Goal: Task Accomplishment & Management: Manage account settings

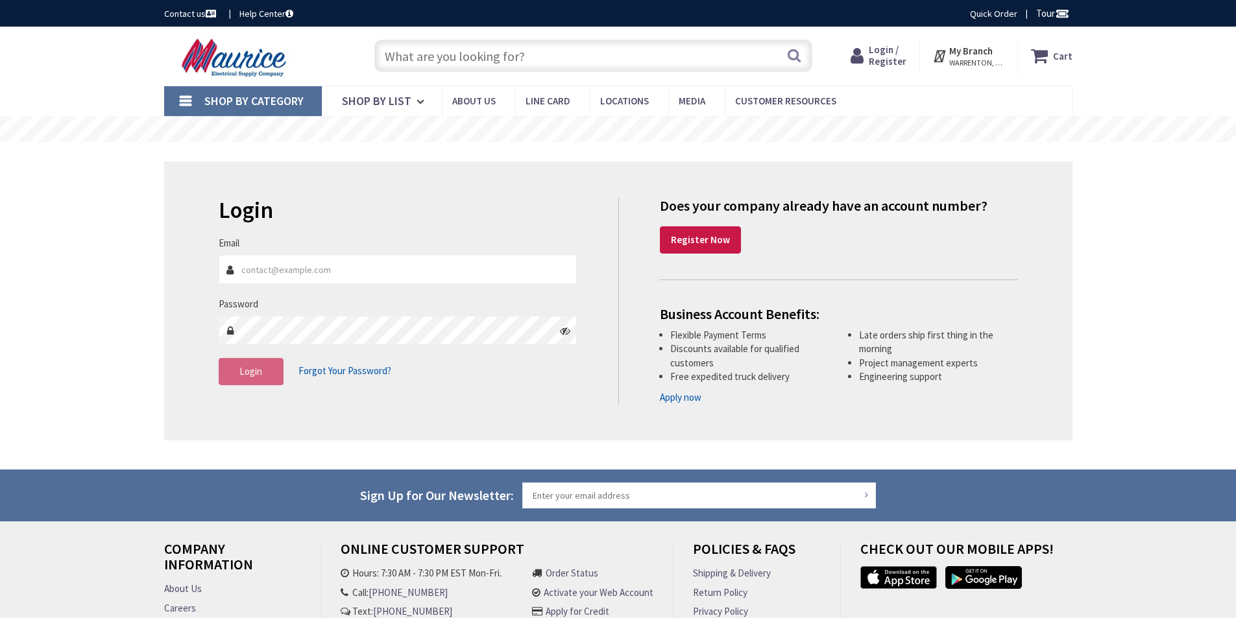
click at [282, 271] on input "Email" at bounding box center [398, 269] width 359 height 29
type input "jde.eckert@gmail.com"
click at [263, 373] on button "Login" at bounding box center [251, 371] width 65 height 27
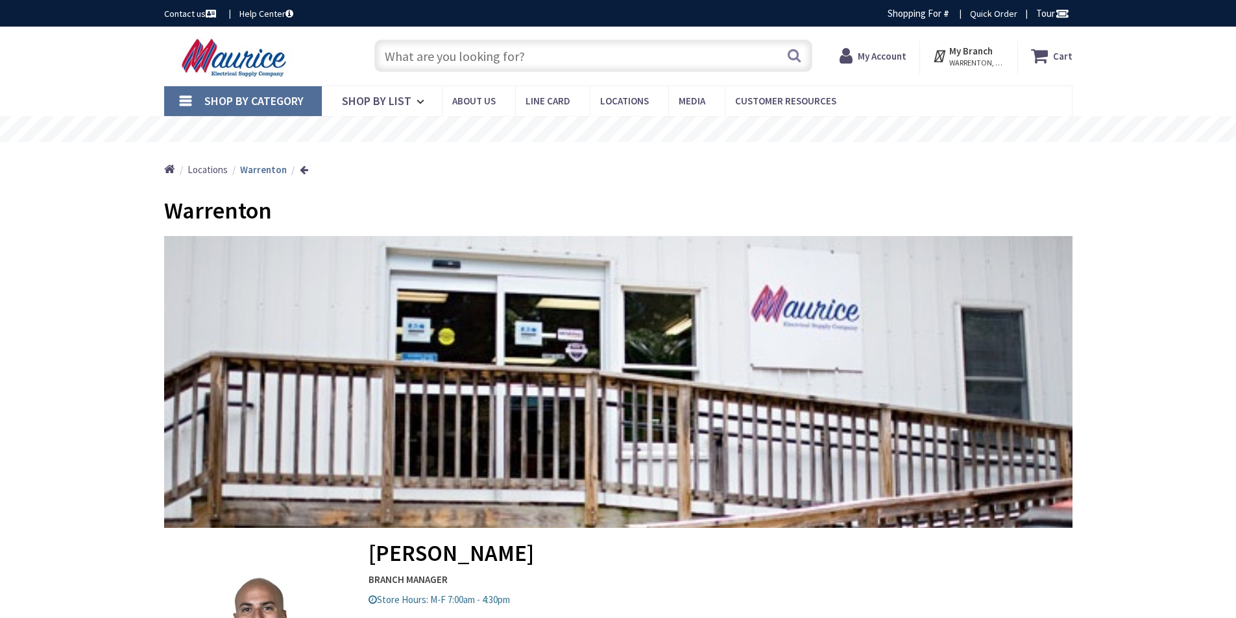
click at [456, 58] on input "text" at bounding box center [593, 56] width 438 height 32
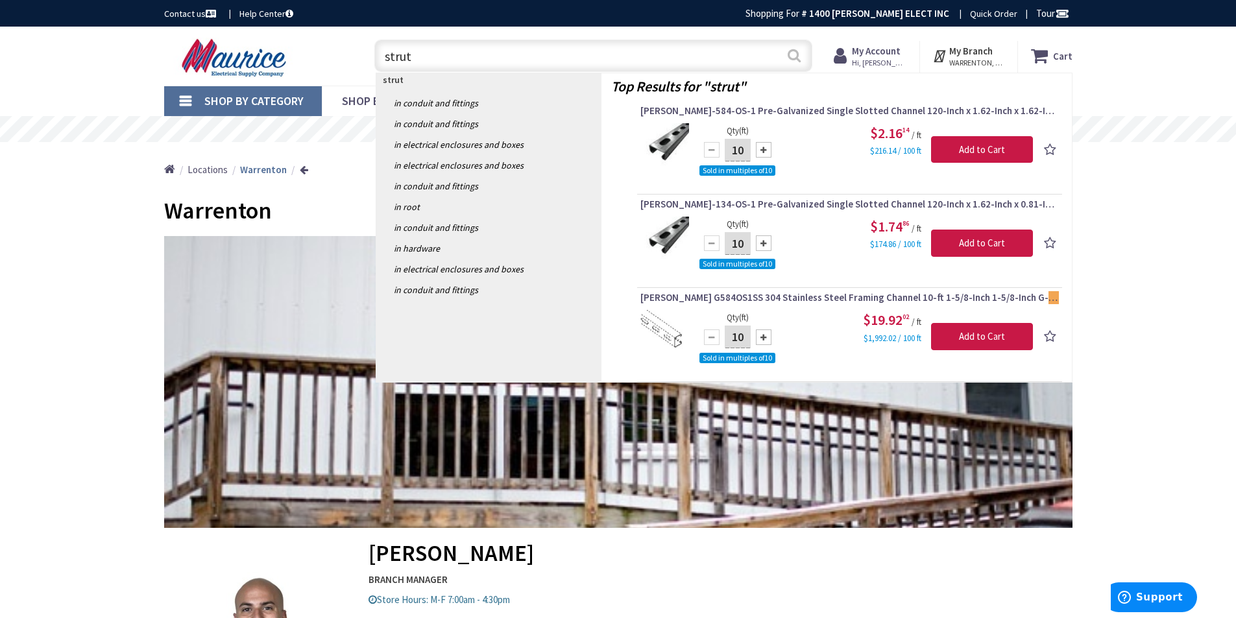
type input "strut"
click at [794, 56] on button "Search" at bounding box center [794, 55] width 17 height 29
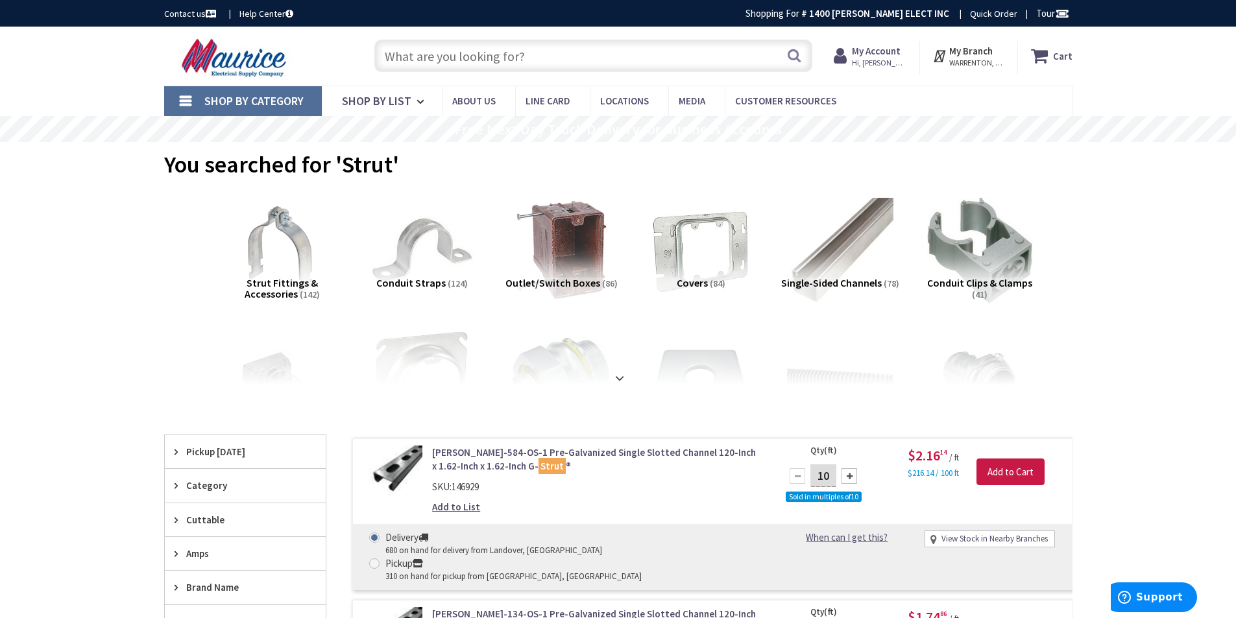
click at [872, 60] on span "Hi, John" at bounding box center [879, 63] width 55 height 10
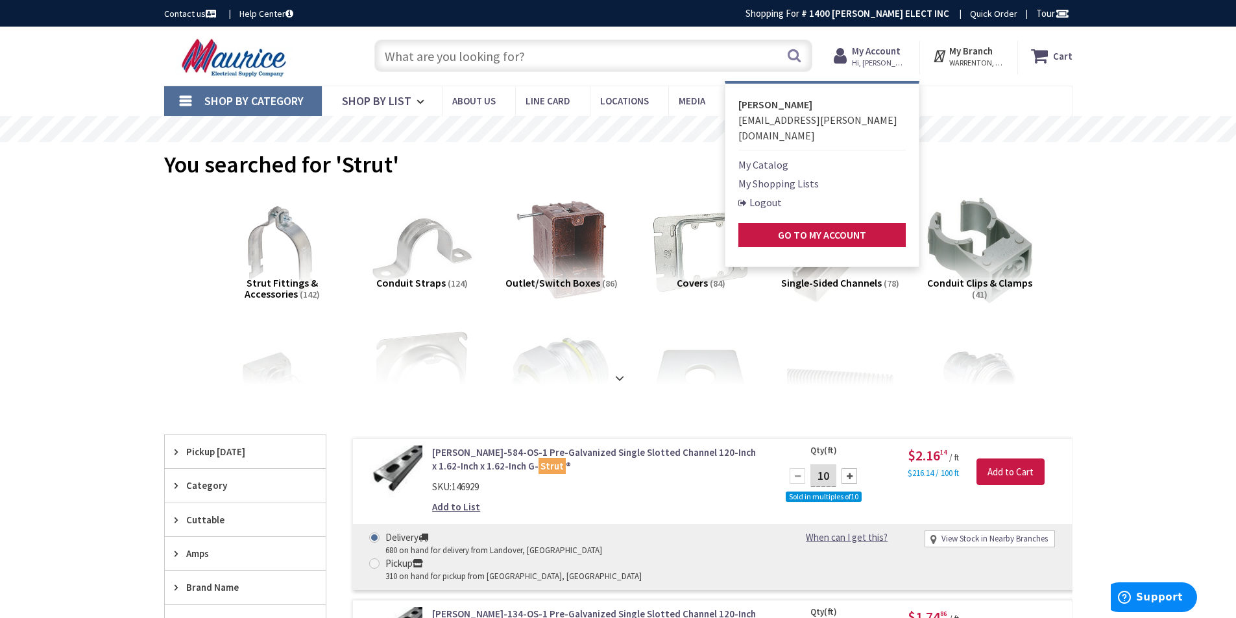
click at [764, 195] on link "Logout" at bounding box center [760, 203] width 43 height 16
